Goal: Information Seeking & Learning: Understand process/instructions

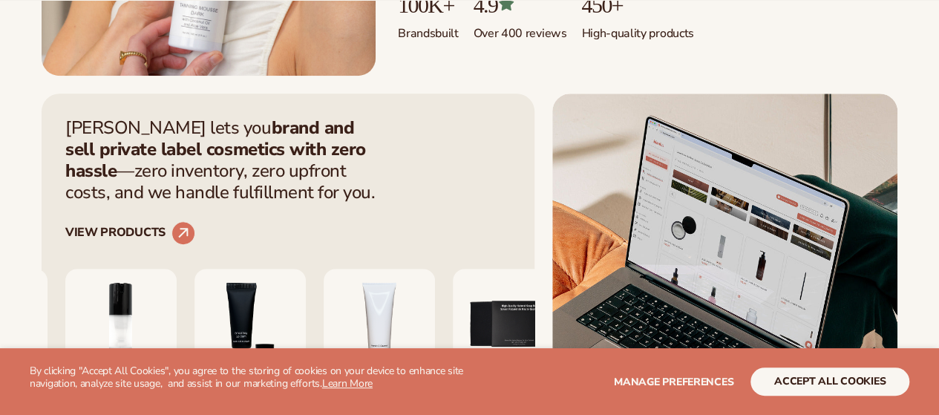
scroll to position [446, 0]
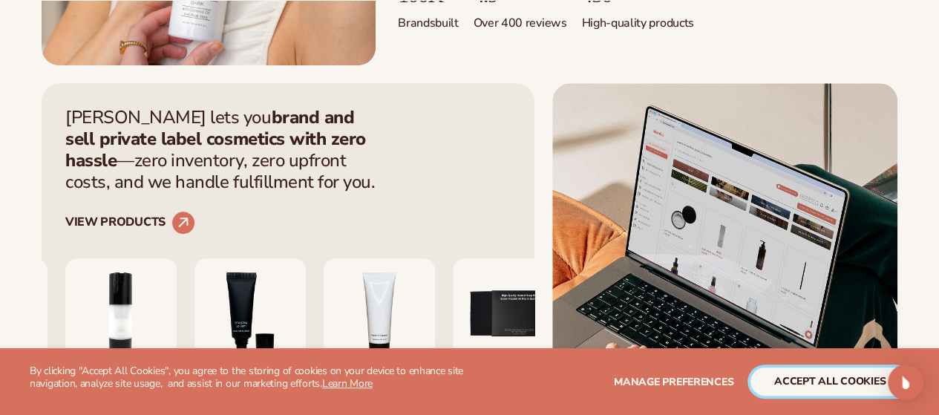
click at [817, 373] on button "accept all cookies" at bounding box center [830, 382] width 159 height 28
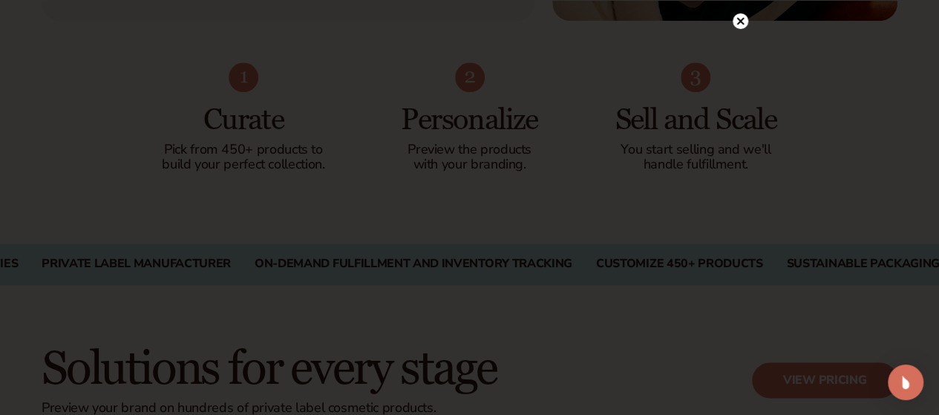
scroll to position [891, 0]
click at [744, 40] on circle at bounding box center [741, 38] width 16 height 16
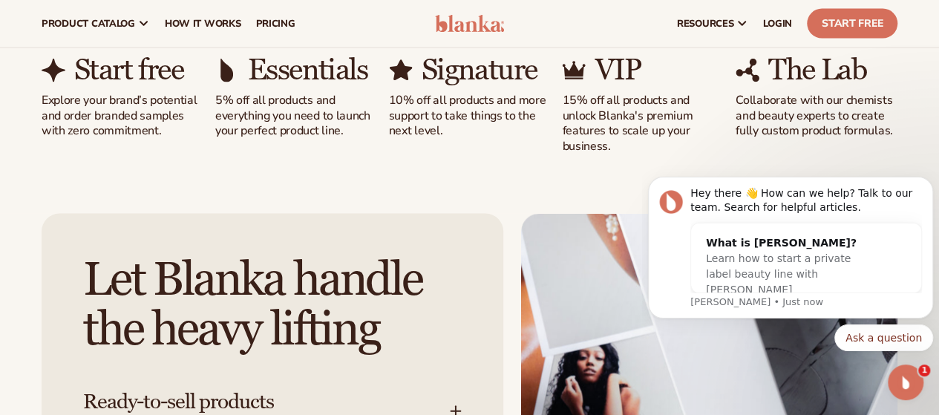
scroll to position [0, 0]
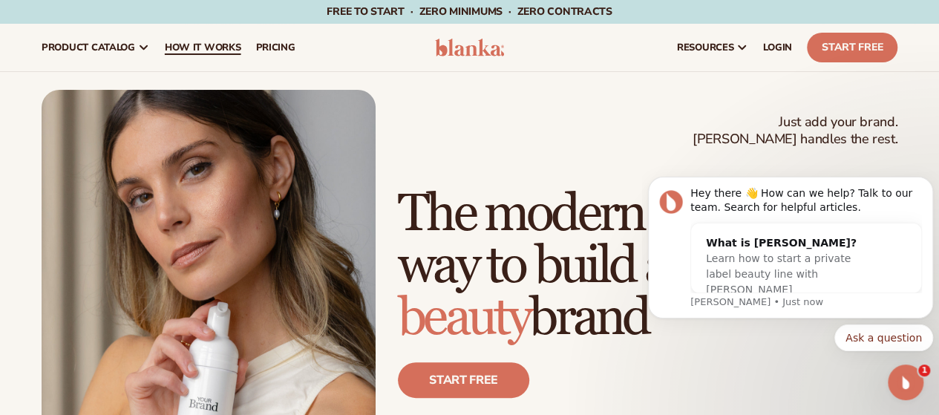
click at [193, 48] on span "How It Works" at bounding box center [203, 48] width 76 height 12
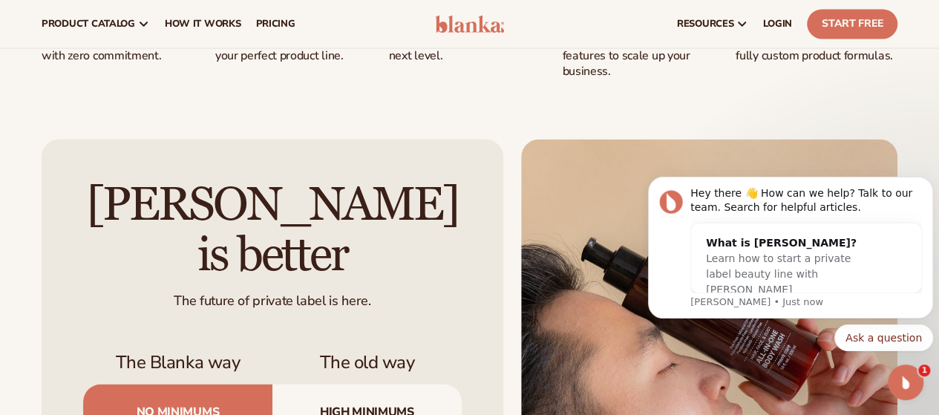
scroll to position [1114, 0]
